Goal: Task Accomplishment & Management: Use online tool/utility

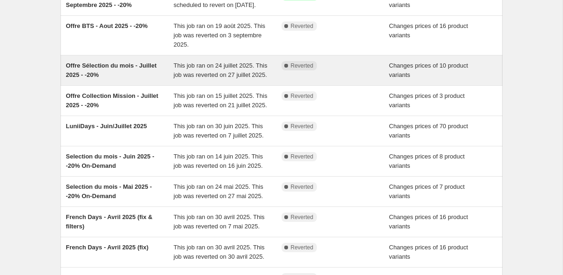
scroll to position [122, 0]
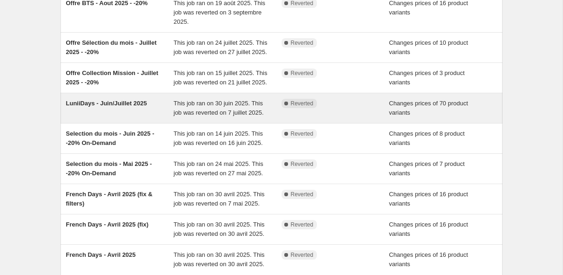
click at [132, 117] on div "LuniiDays - Juin/Juillet 2025" at bounding box center [120, 108] width 108 height 19
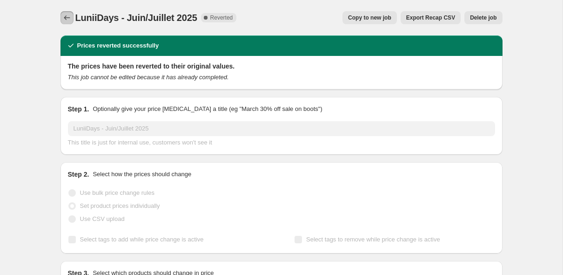
click at [64, 20] on icon "Price change jobs" at bounding box center [66, 17] width 9 height 9
